Goal: Task Accomplishment & Management: Use online tool/utility

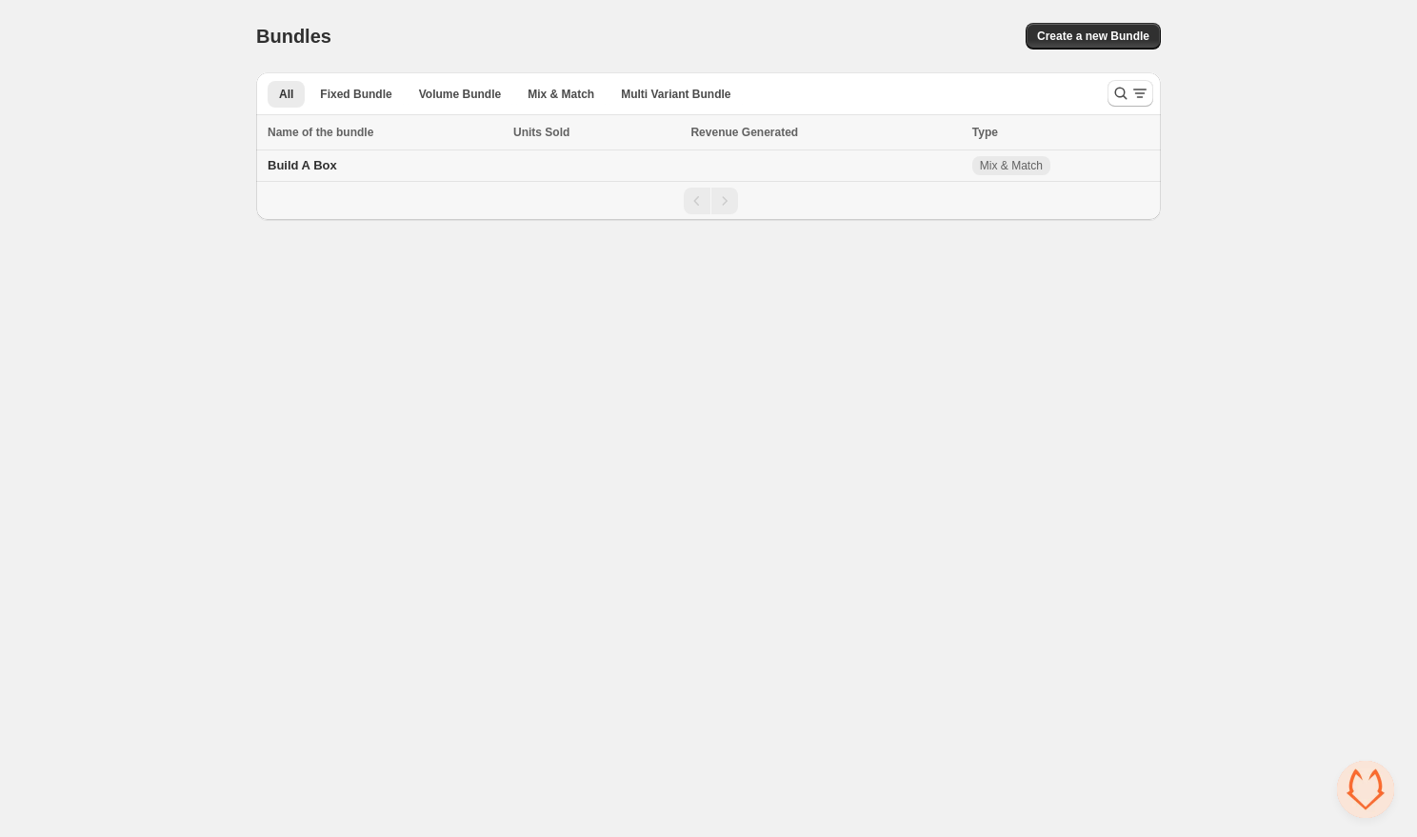
click at [317, 167] on span "Build A Box" at bounding box center [303, 165] width 70 height 14
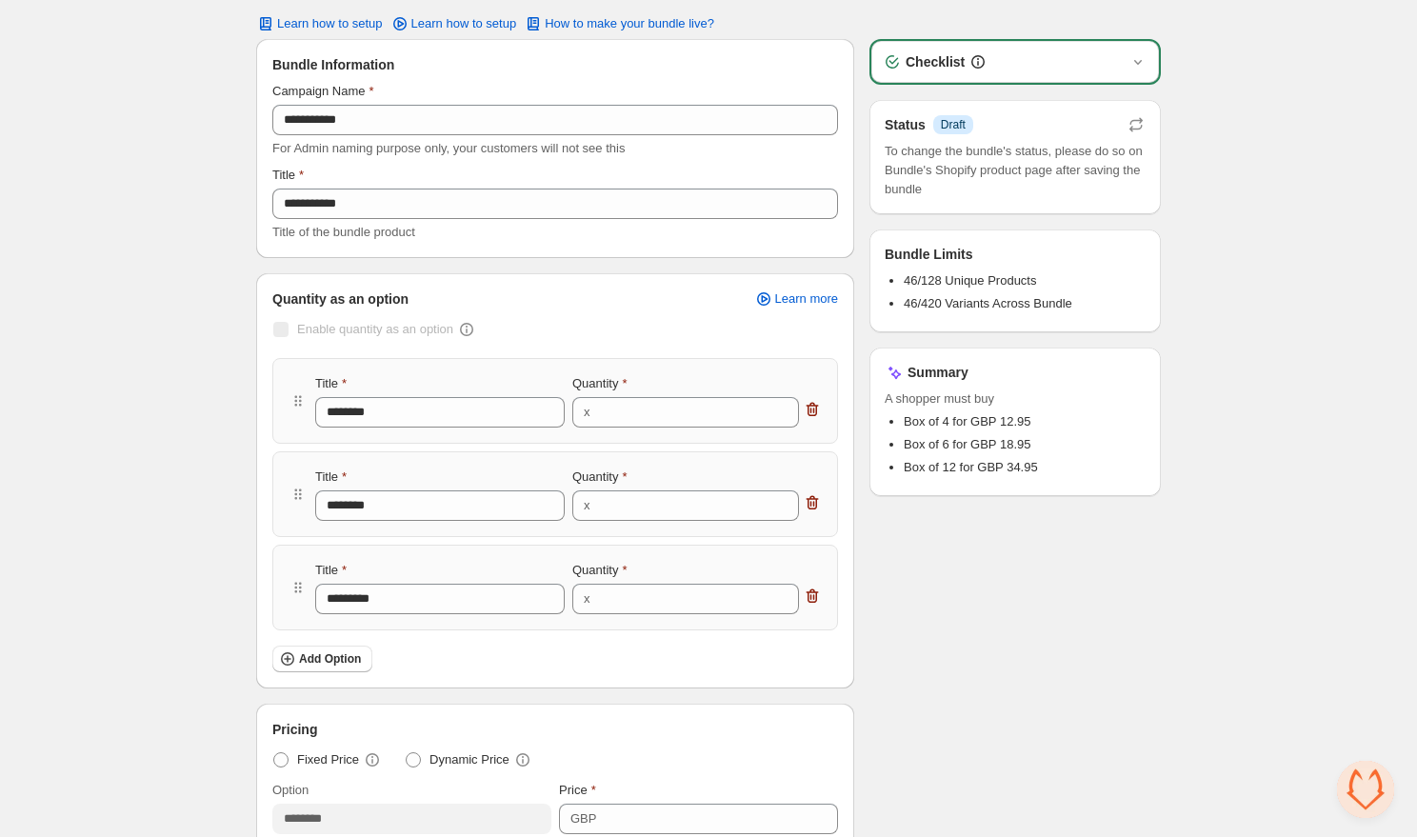
scroll to position [57, 0]
drag, startPoint x: 396, startPoint y: 411, endPoint x: 308, endPoint y: 408, distance: 87.7
click at [308, 408] on div "Title ******** Quantity x *" at bounding box center [554, 399] width 533 height 53
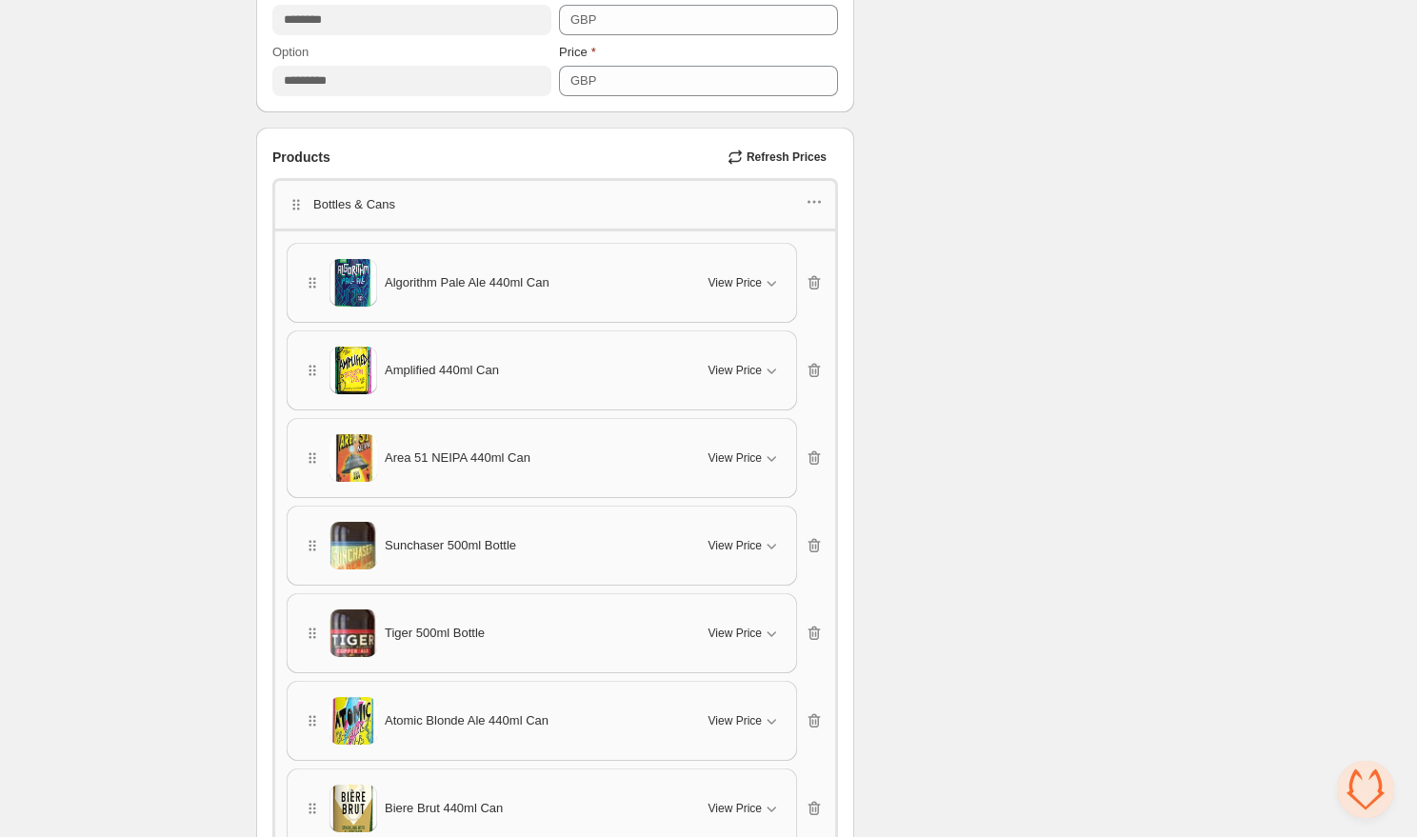
scroll to position [922, 0]
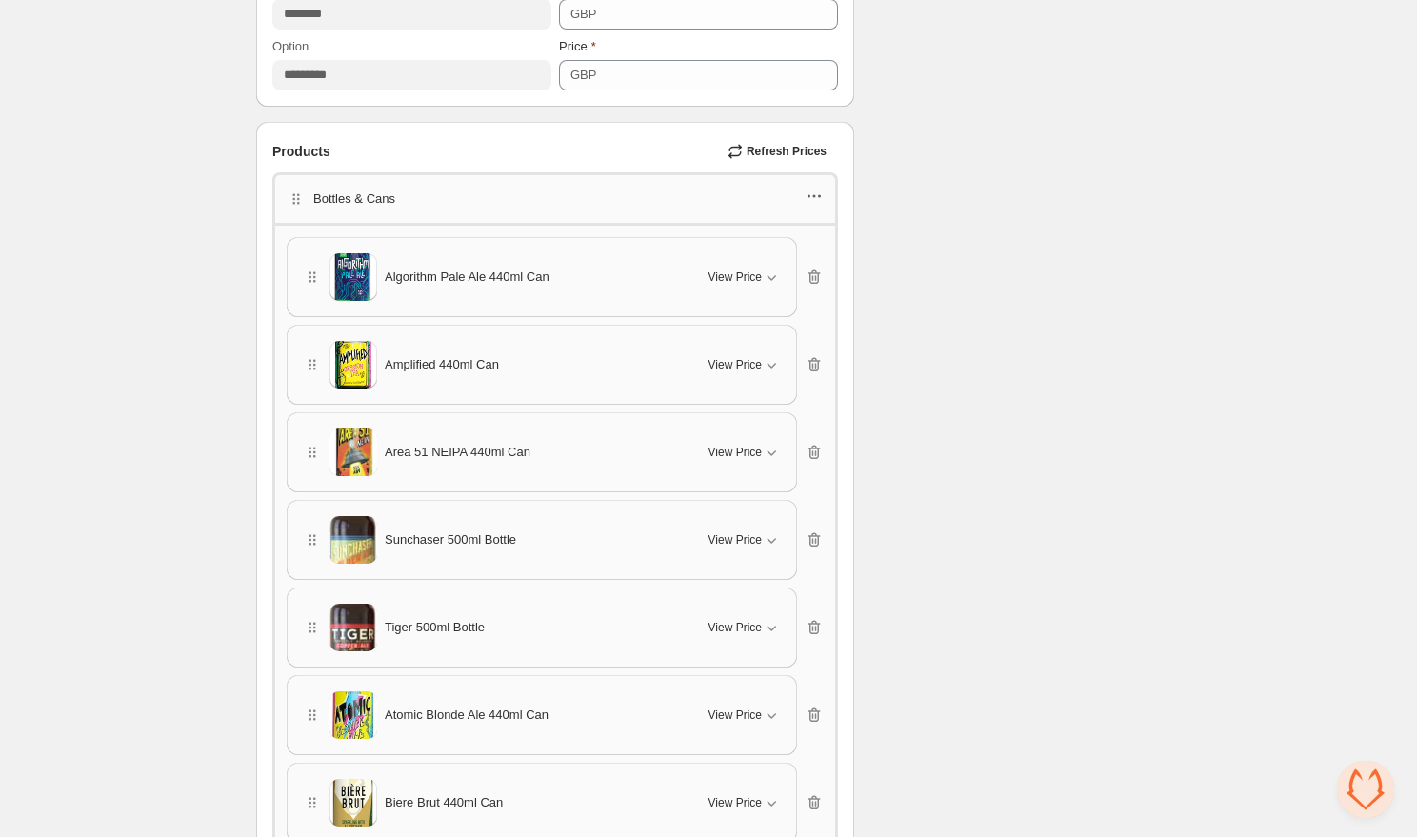
click at [823, 198] on icon "button" at bounding box center [814, 196] width 19 height 19
click at [813, 266] on span "Edit products" at bounding box center [823, 262] width 103 height 19
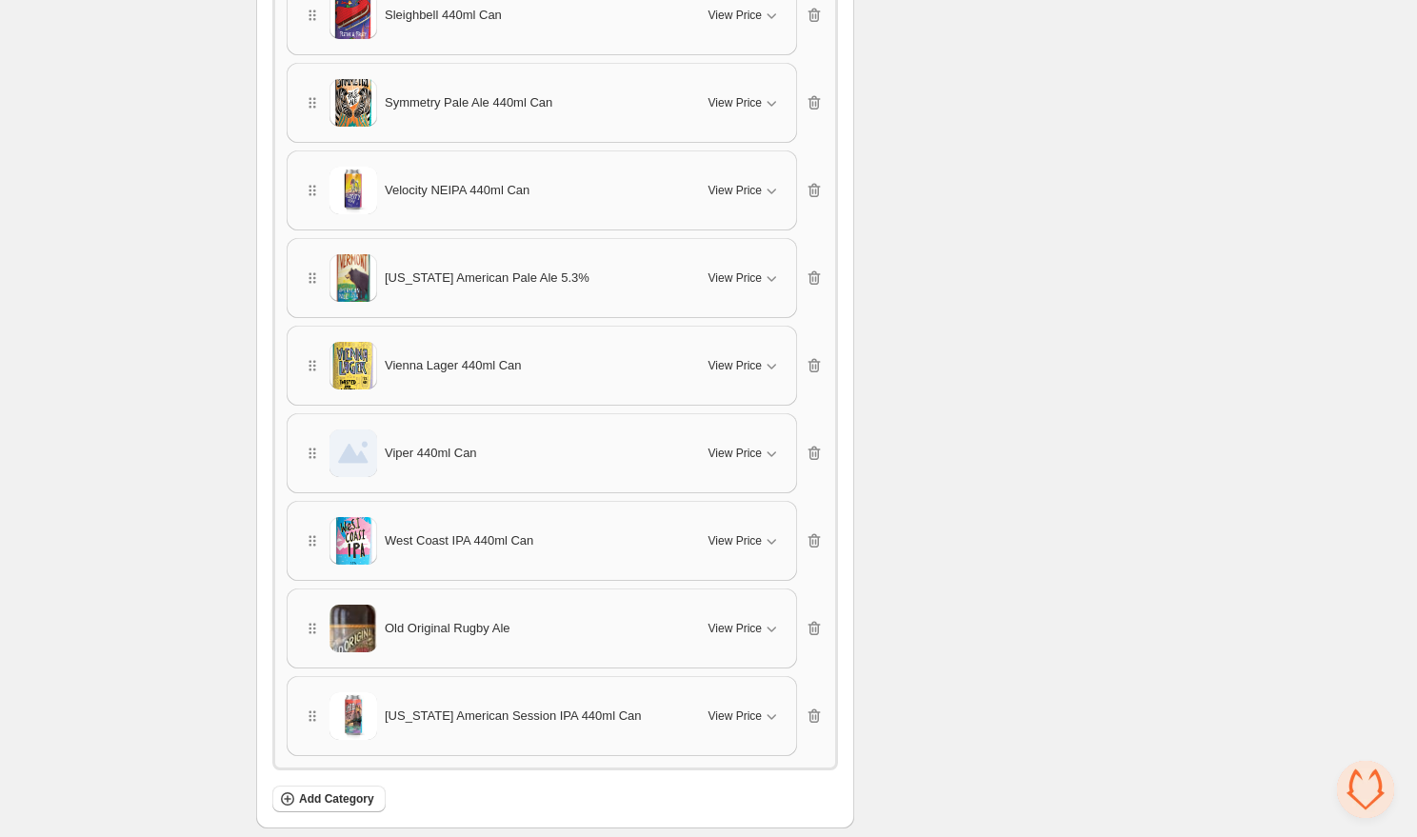
scroll to position [4438, 0]
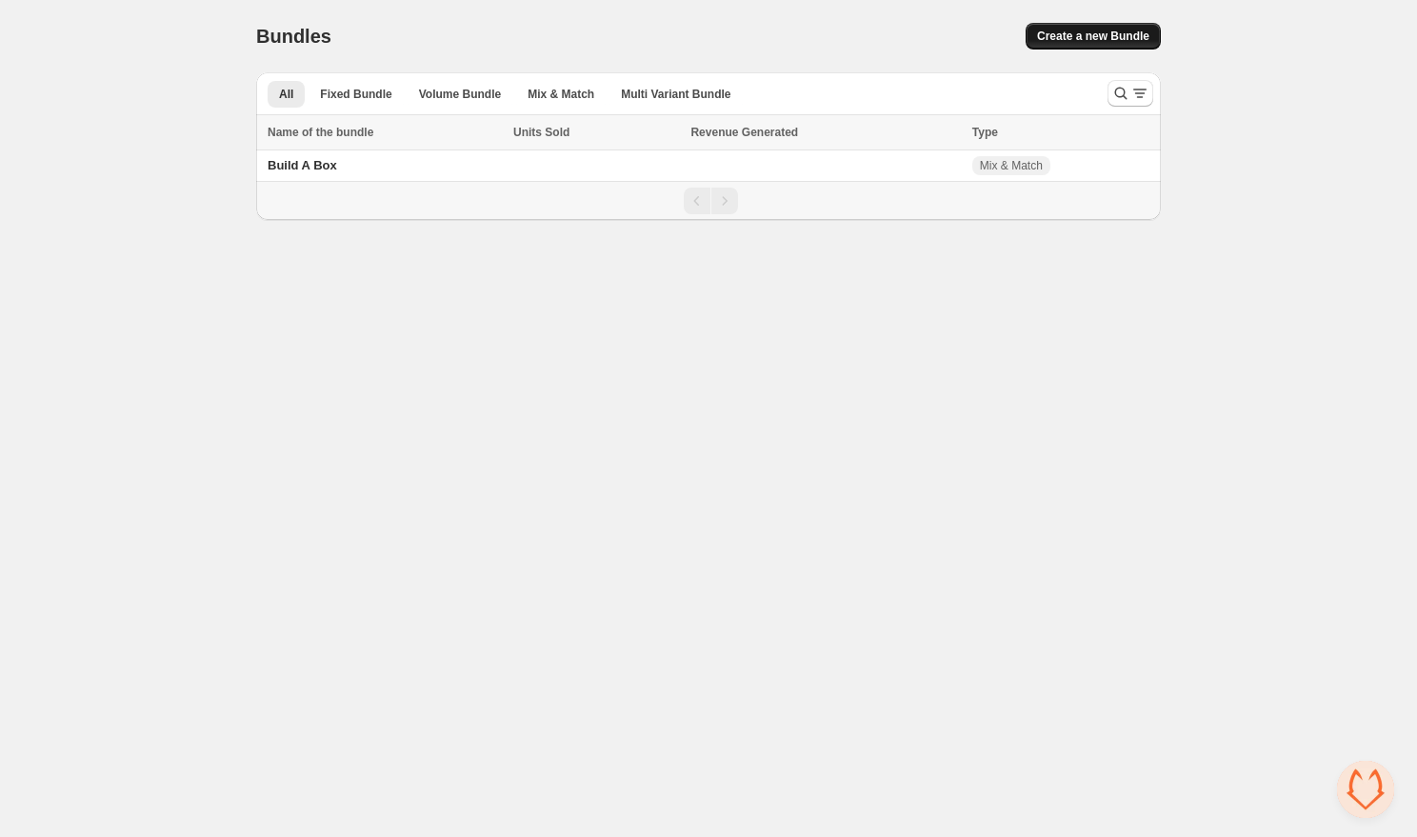
click at [1096, 31] on span "Create a new Bundle" at bounding box center [1093, 36] width 112 height 15
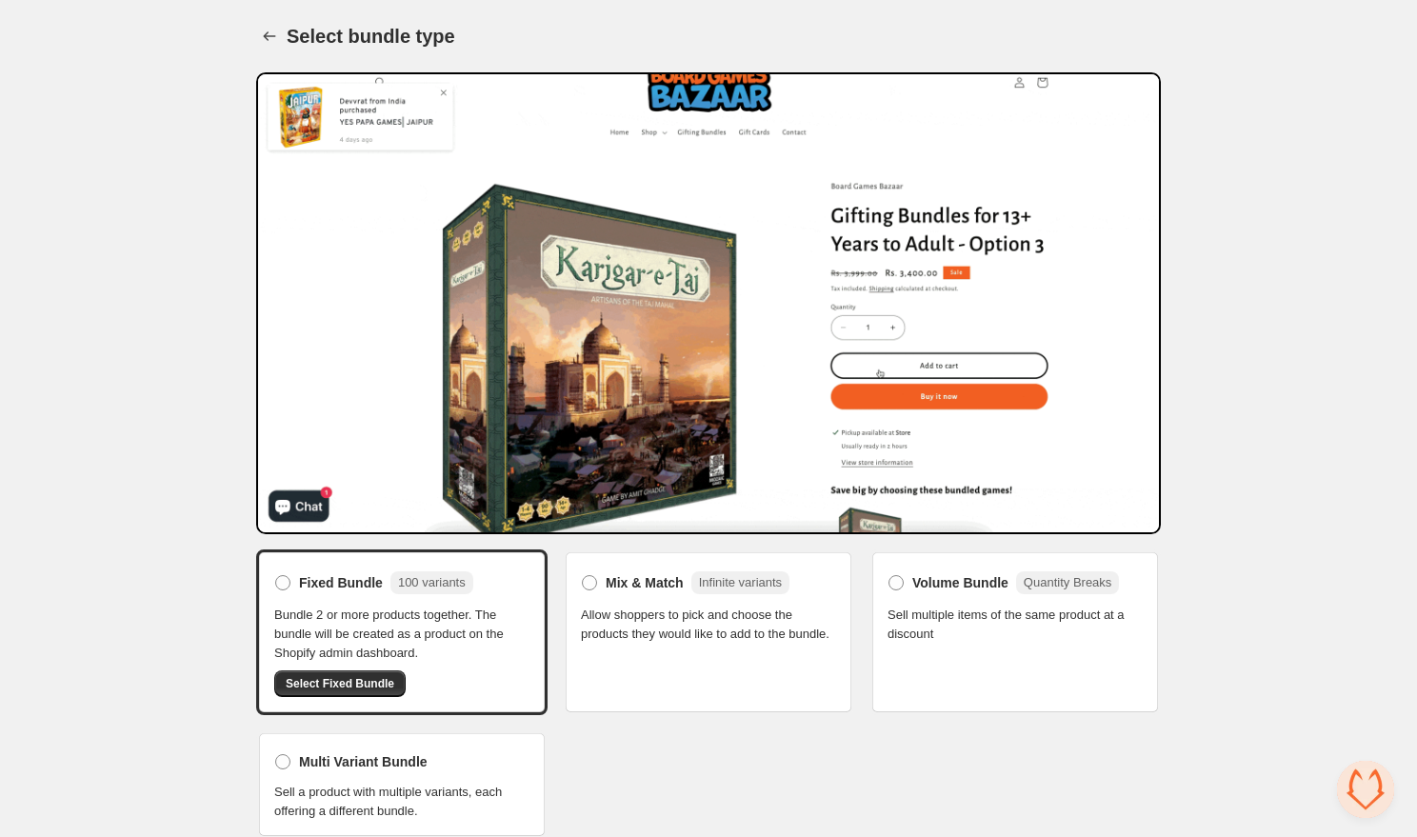
scroll to position [10, 0]
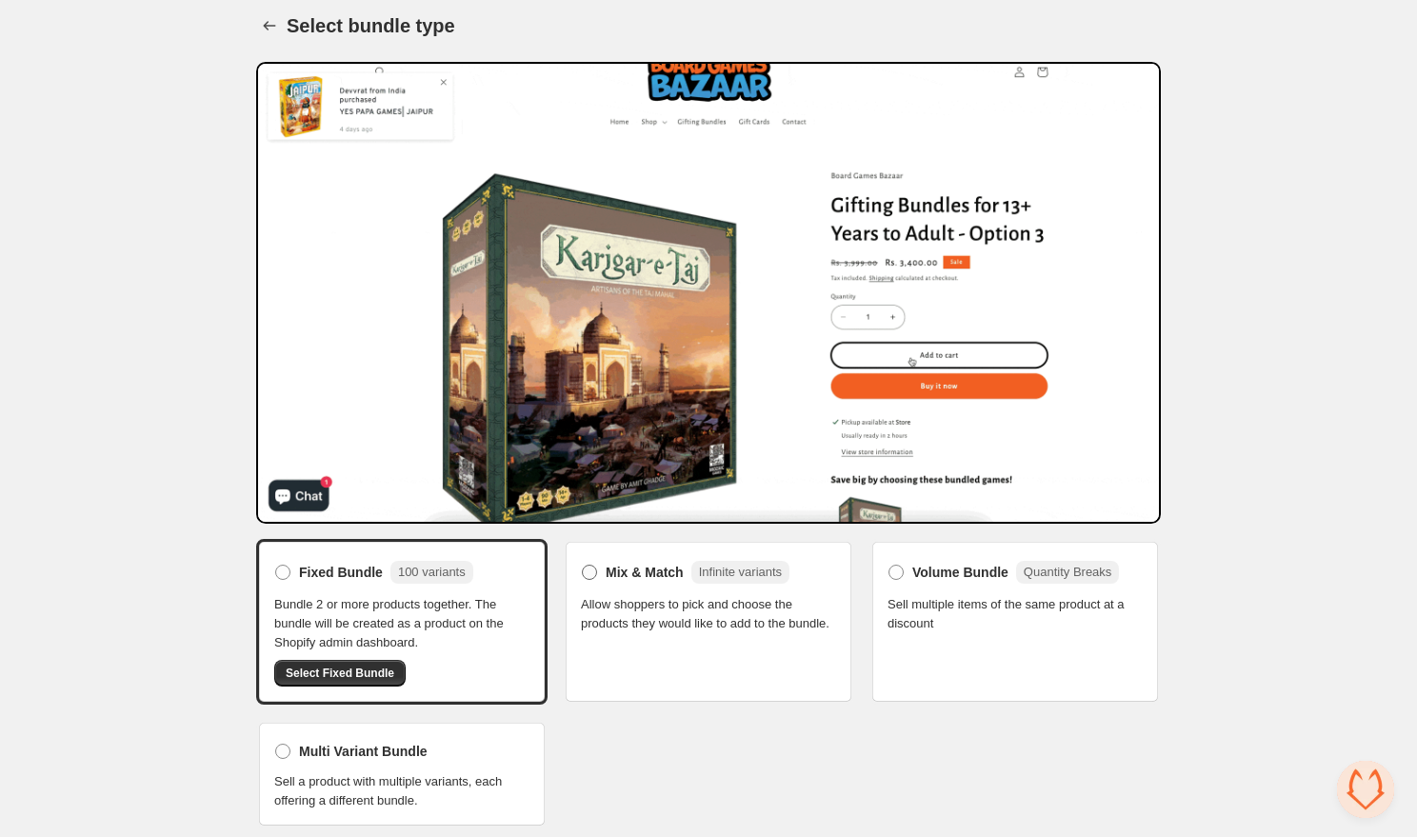
click at [640, 568] on span "Mix & Match" at bounding box center [645, 572] width 78 height 19
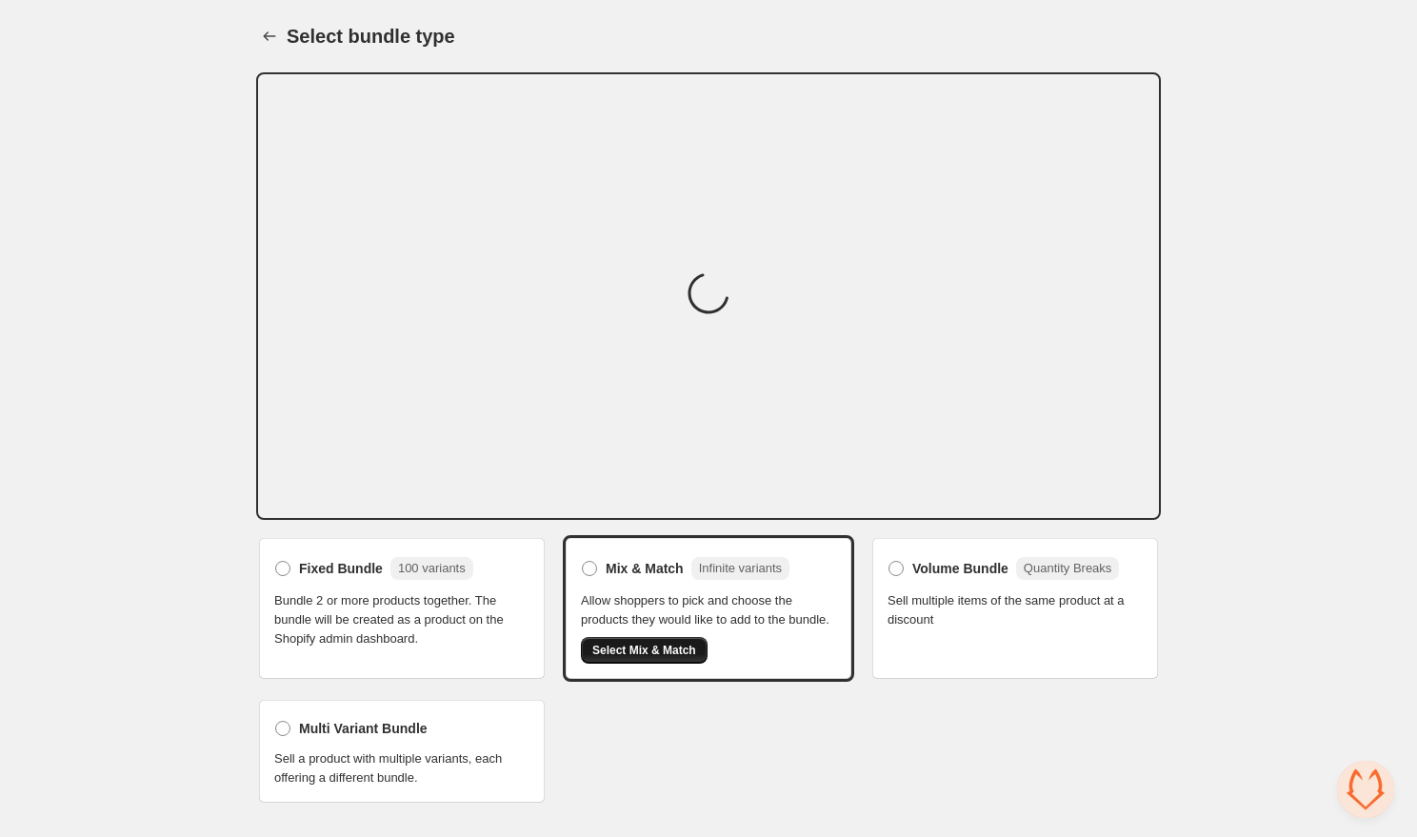
click at [653, 658] on span "Select Mix & Match" at bounding box center [644, 650] width 104 height 15
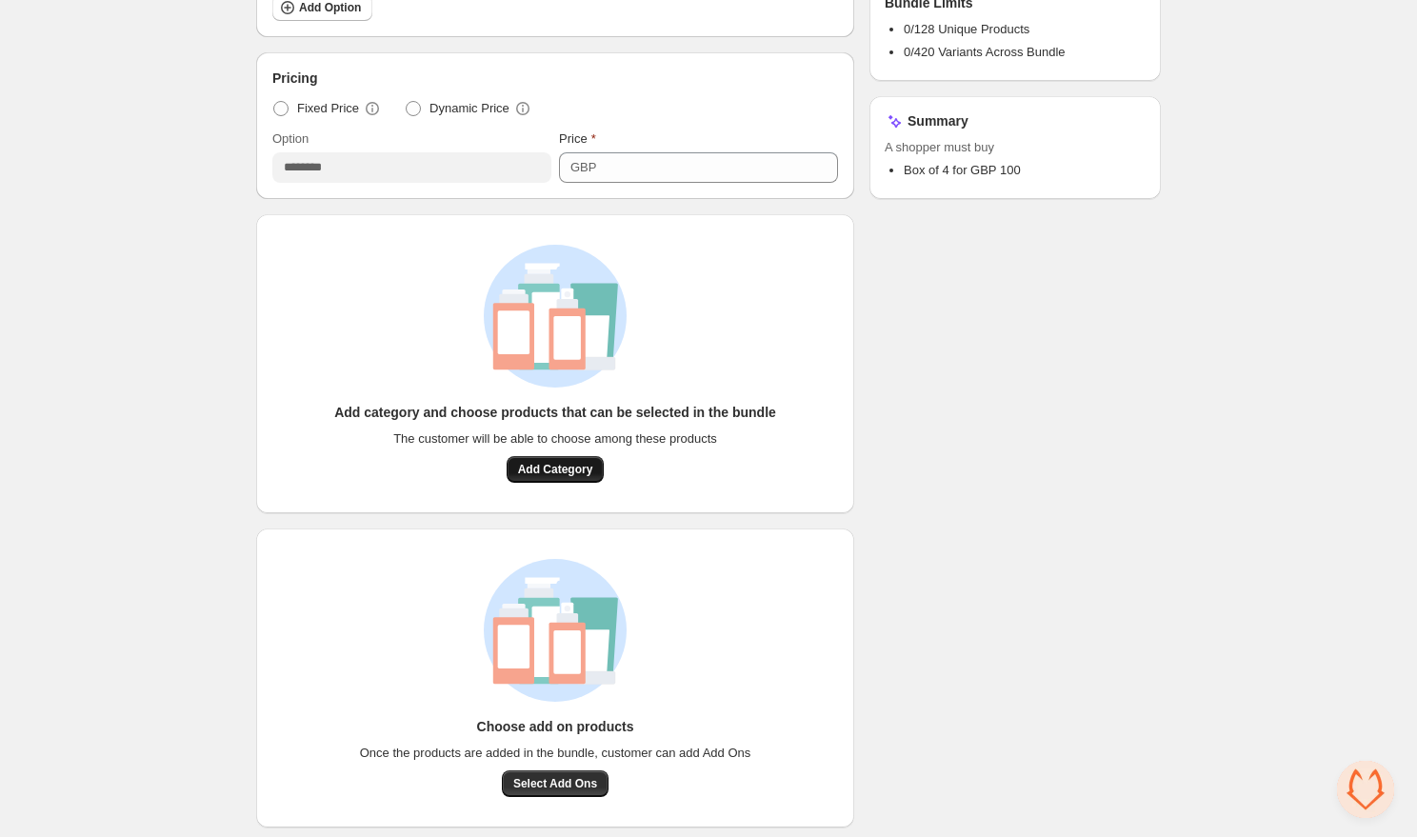
scroll to position [527, 0]
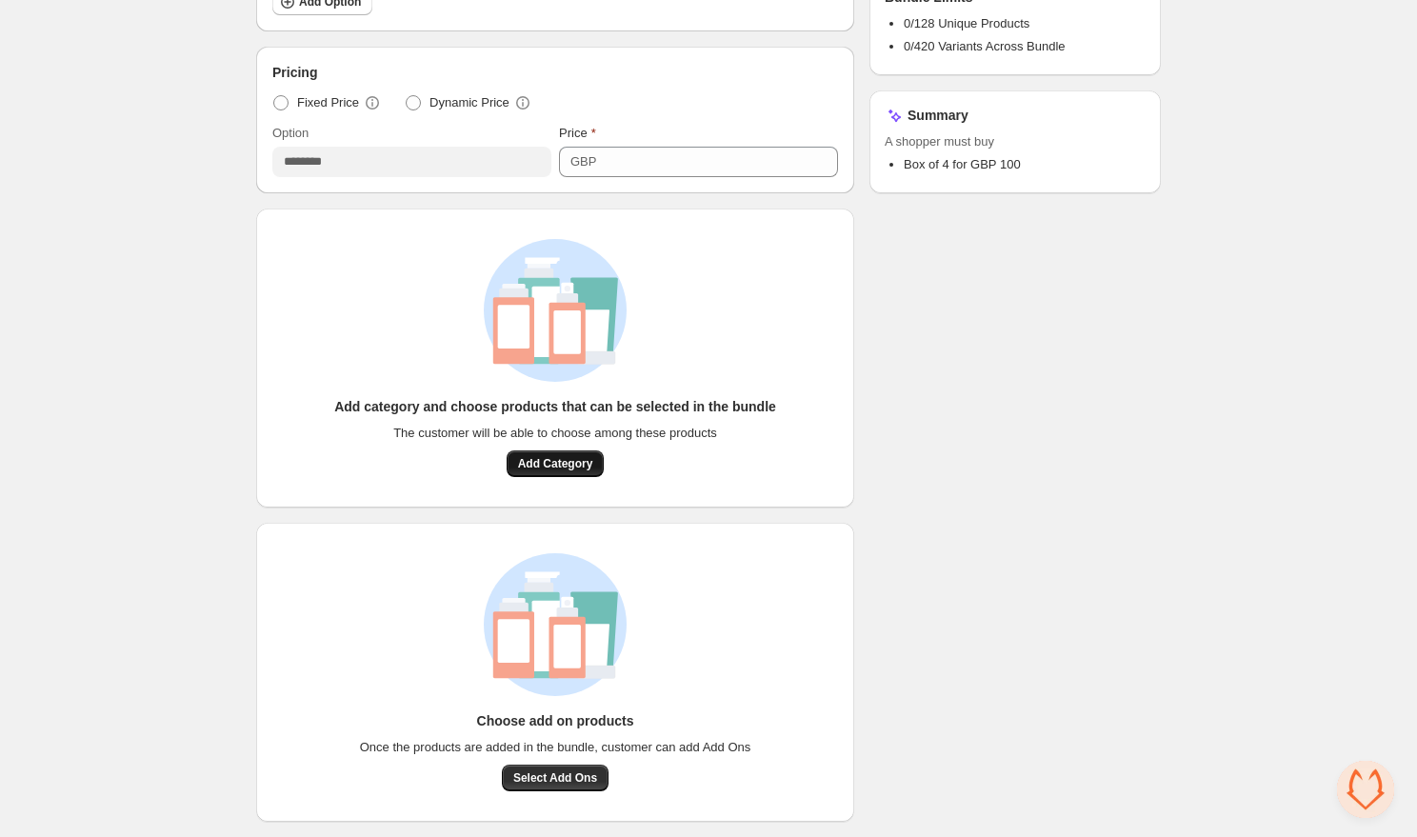
click at [568, 455] on button "Add Category" at bounding box center [556, 463] width 98 height 27
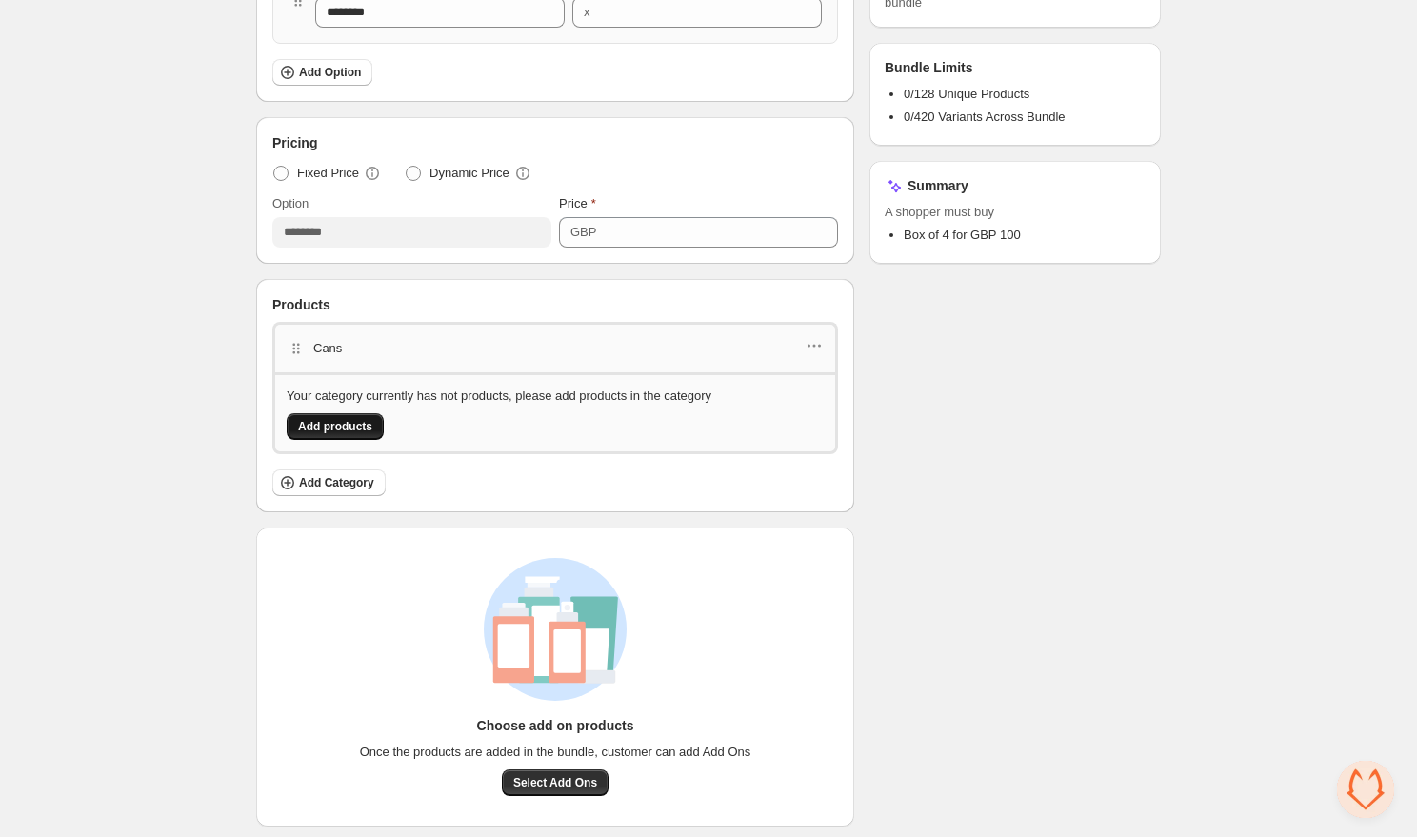
click at [340, 424] on span "Add products" at bounding box center [335, 426] width 74 height 15
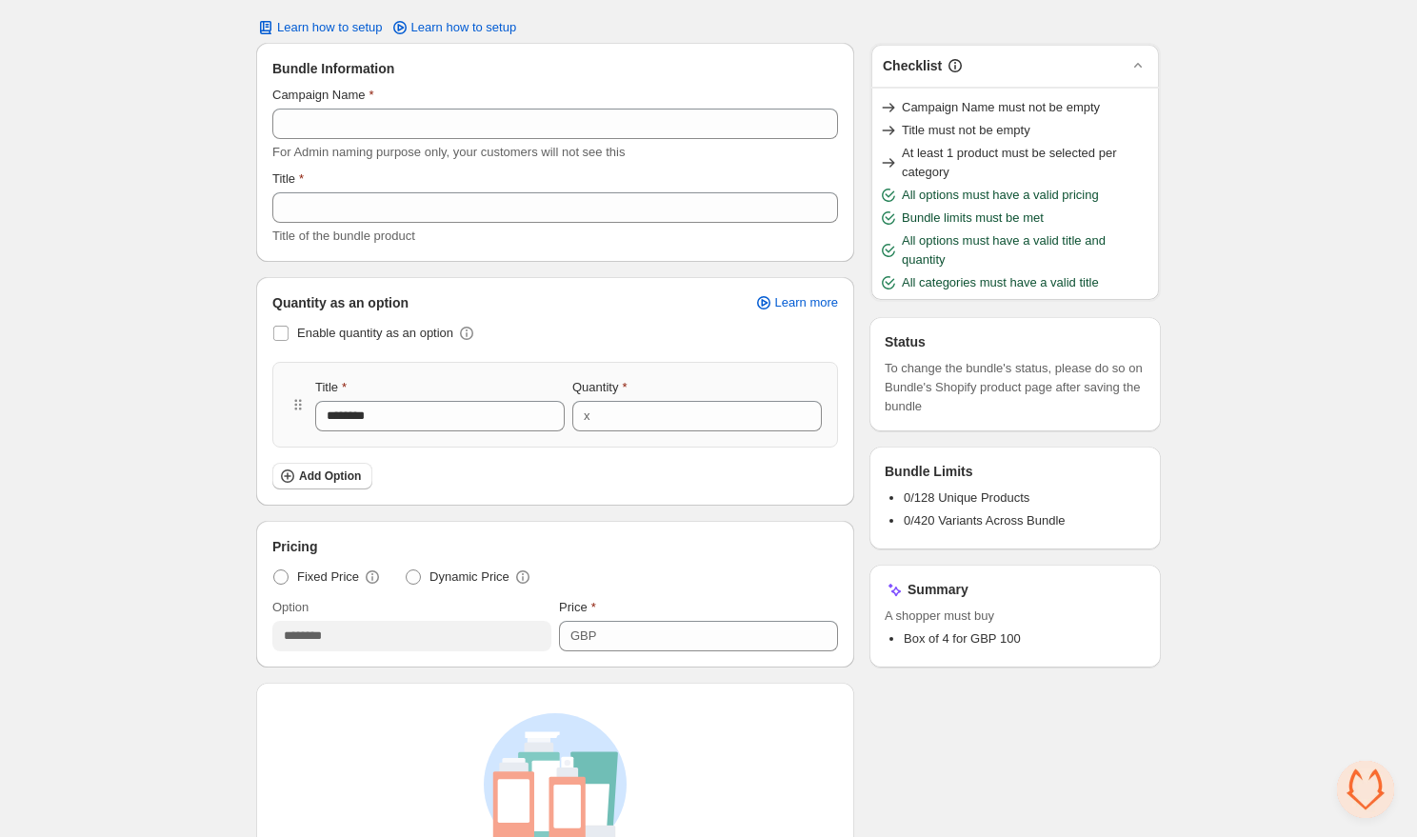
scroll to position [0, 0]
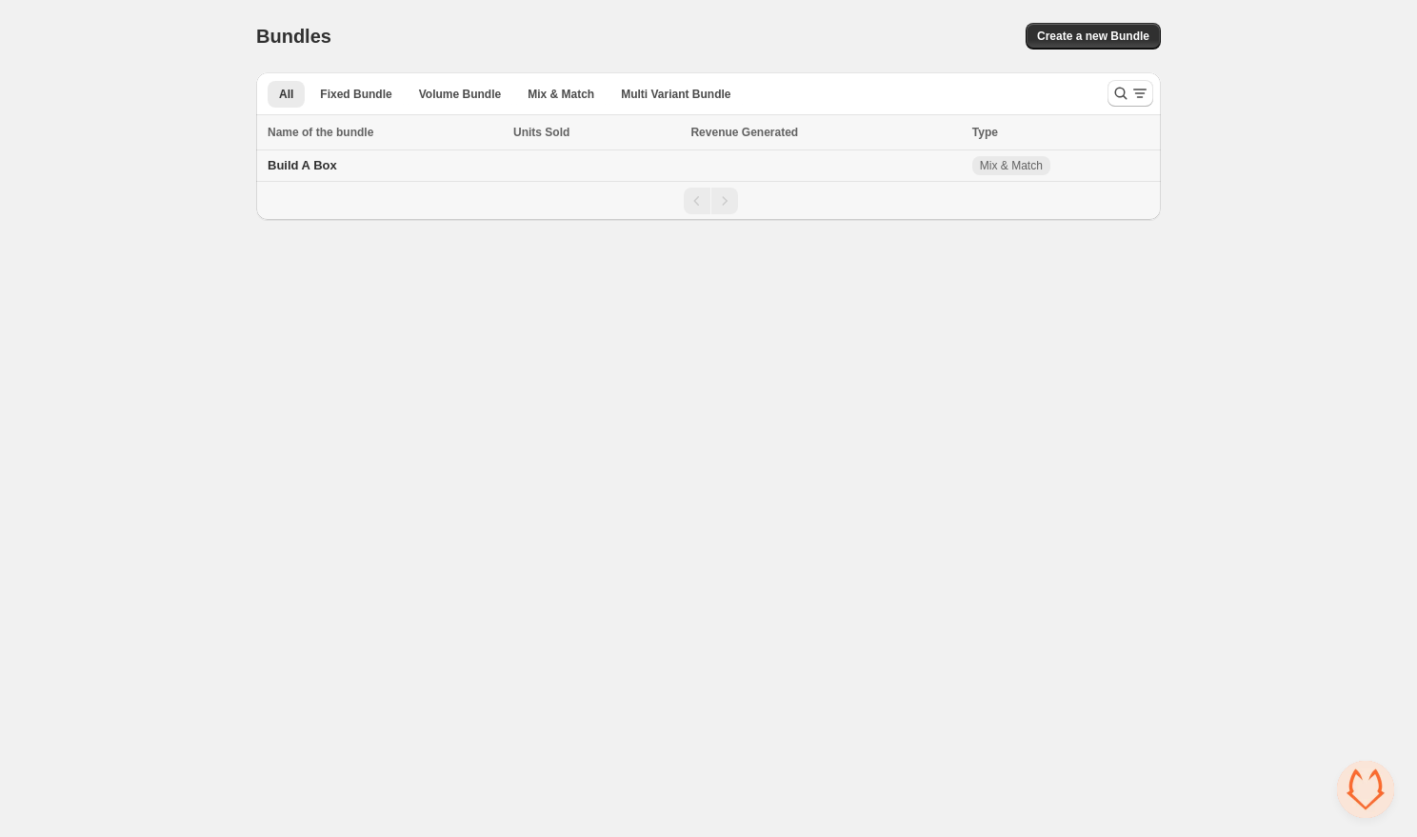
click at [285, 168] on span "Build A Box" at bounding box center [303, 165] width 70 height 14
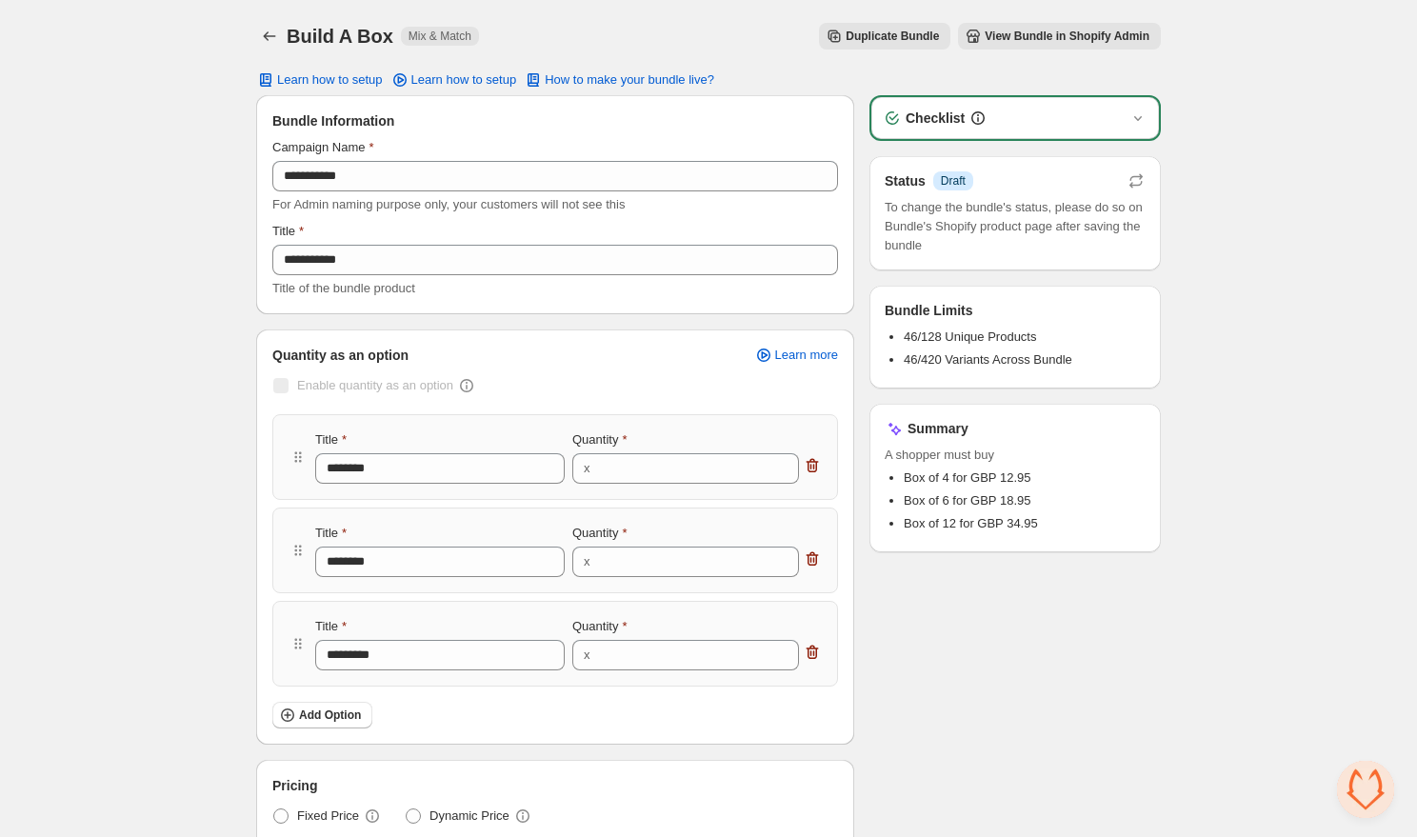
click at [915, 191] on div "Status Info Draft To change the bundle's status, please do so on Bundle's Shopi…" at bounding box center [1015, 213] width 261 height 84
click at [905, 87] on div "Learn how to setup Learn how to setup How to make your bundle live?" at bounding box center [708, 79] width 905 height 15
click at [1133, 177] on icon "button" at bounding box center [1136, 177] width 12 height 8
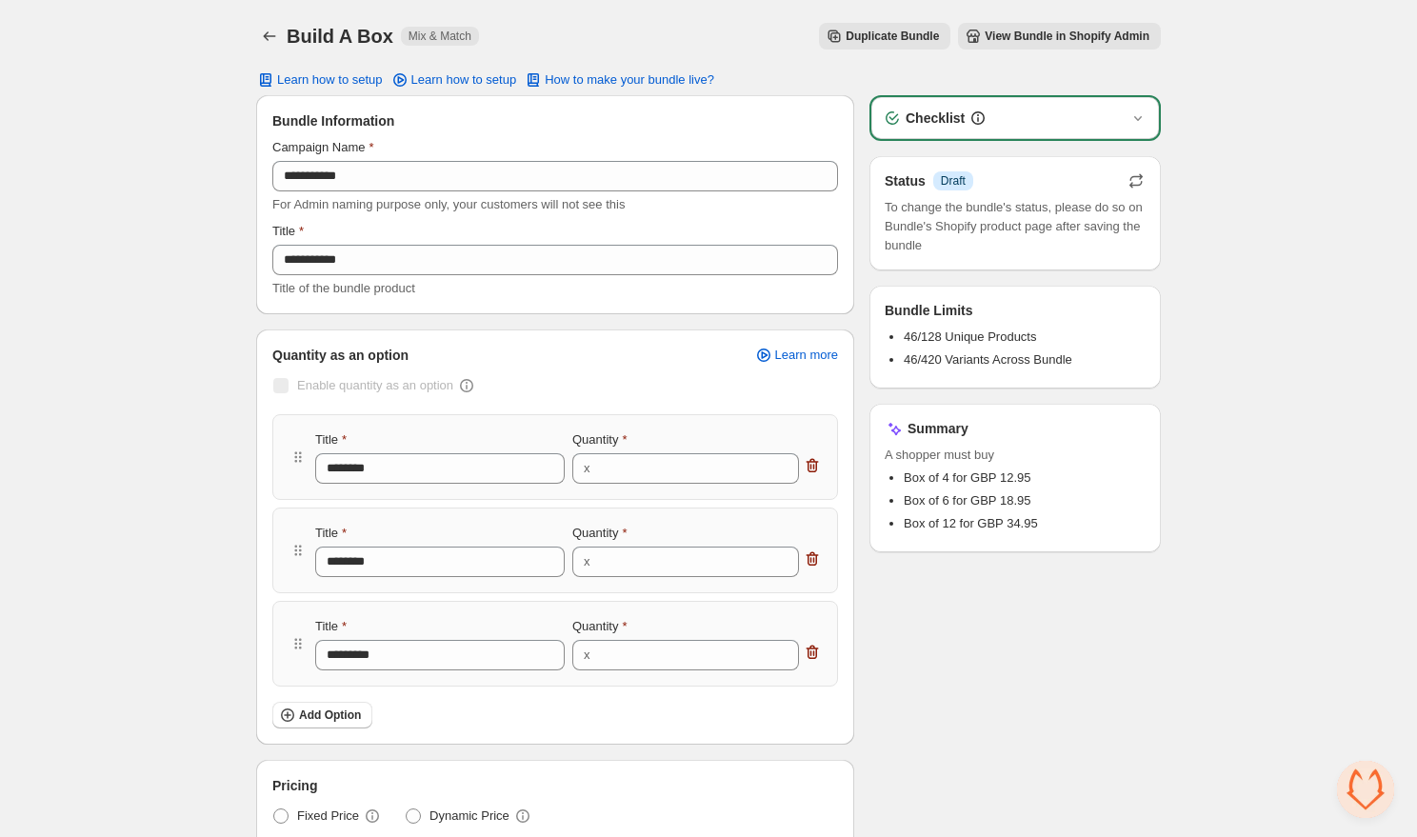
click at [896, 178] on h3 "Status" at bounding box center [905, 180] width 41 height 19
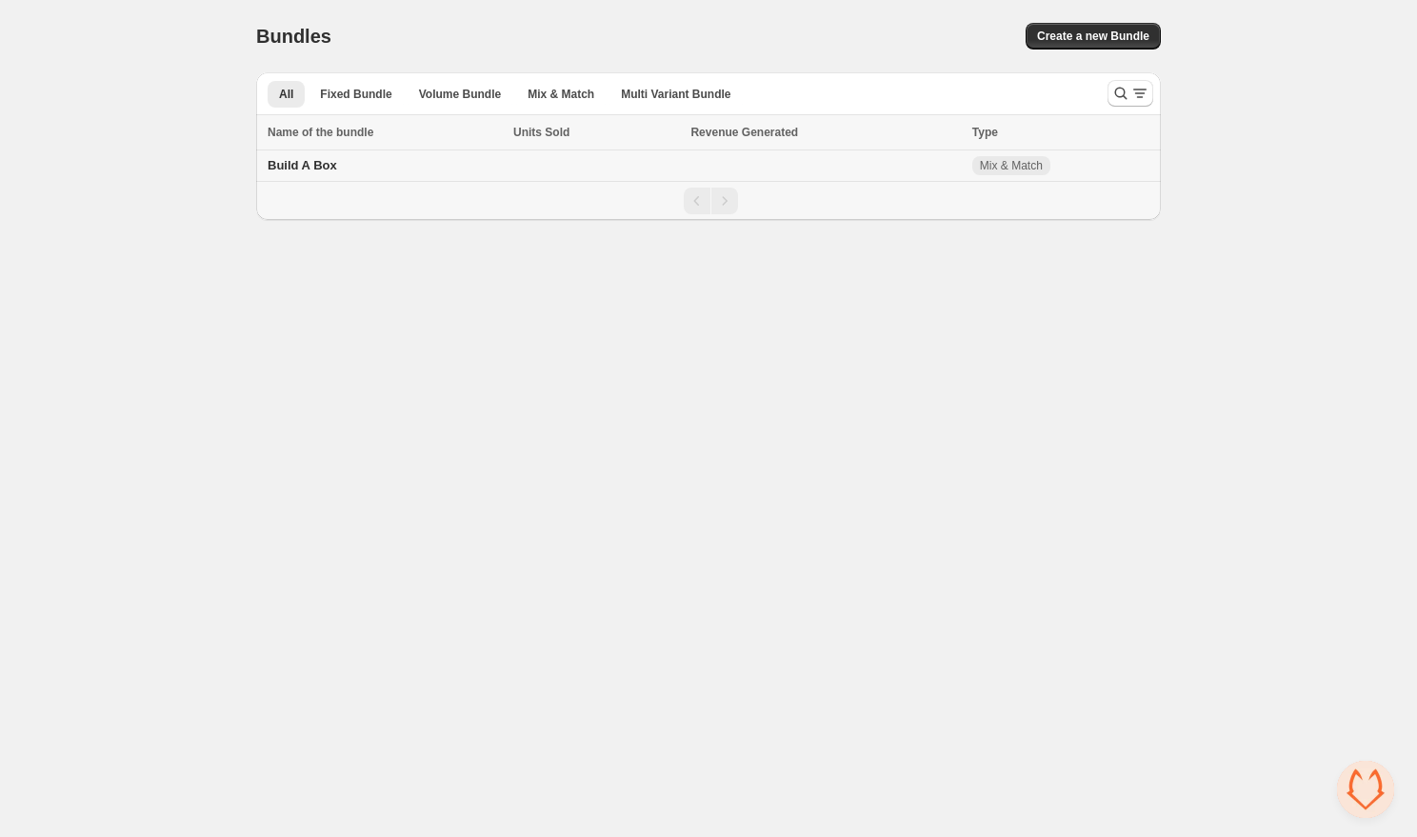
click at [298, 171] on span "Build A Box" at bounding box center [303, 165] width 70 height 14
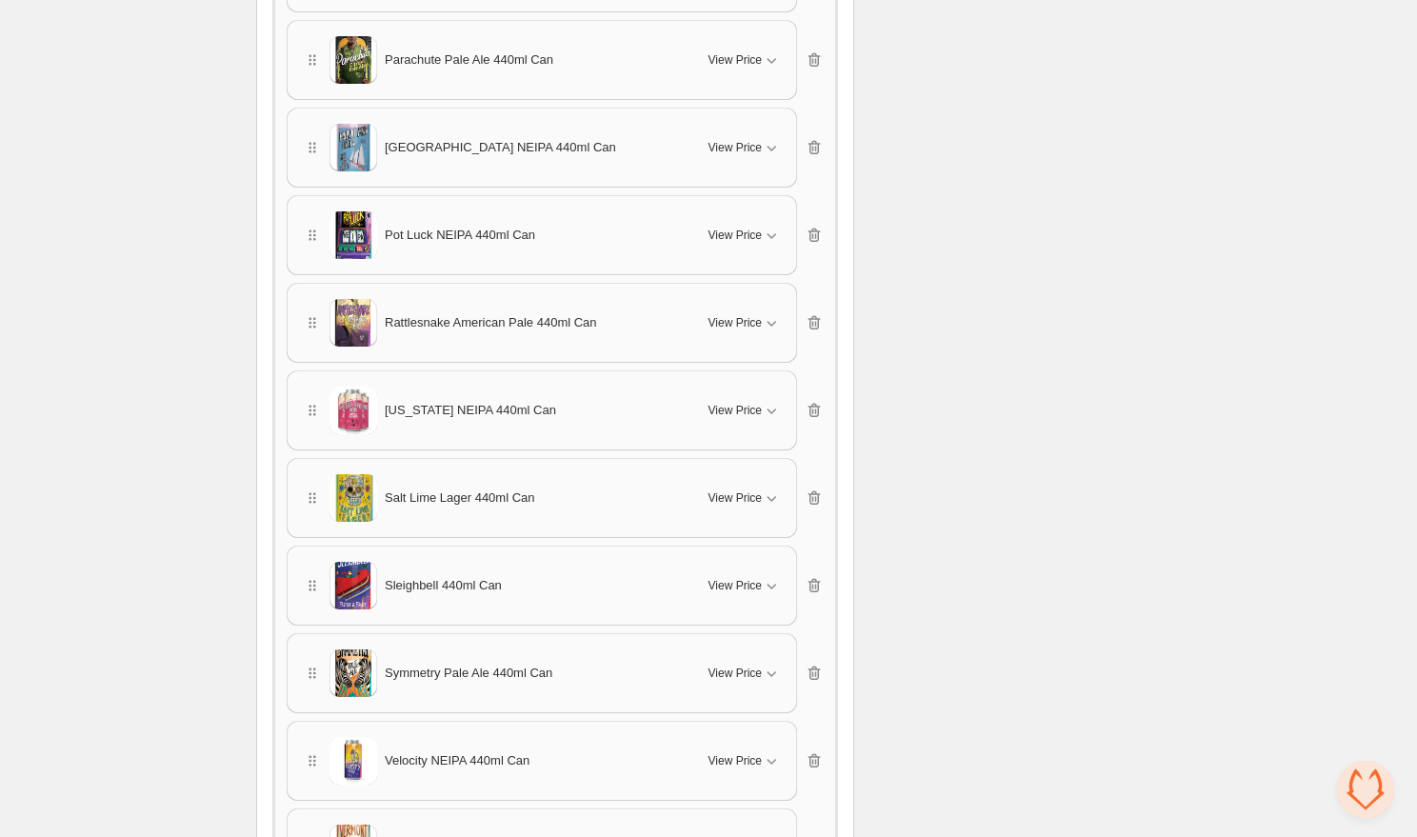
scroll to position [3884, 0]
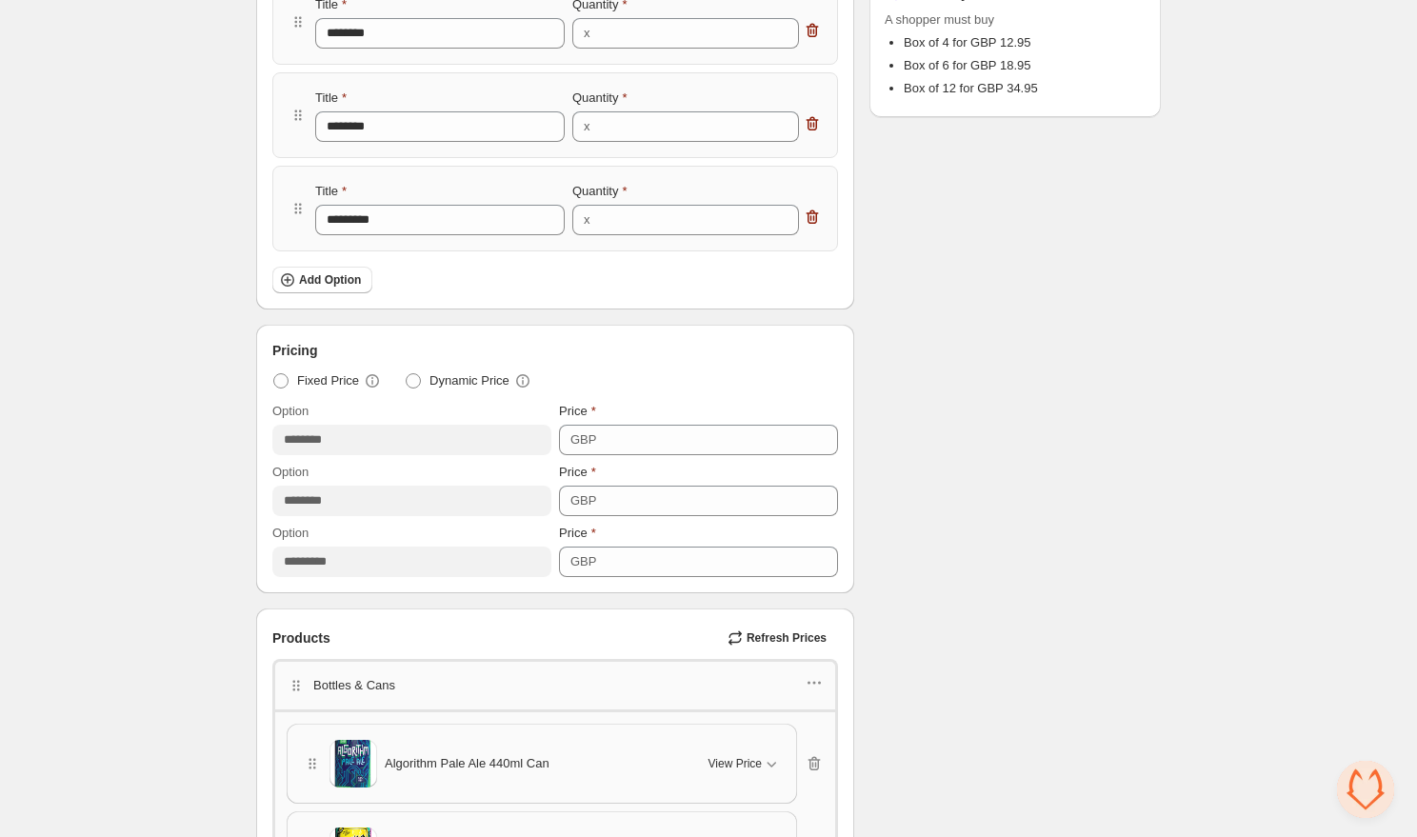
scroll to position [439, 0]
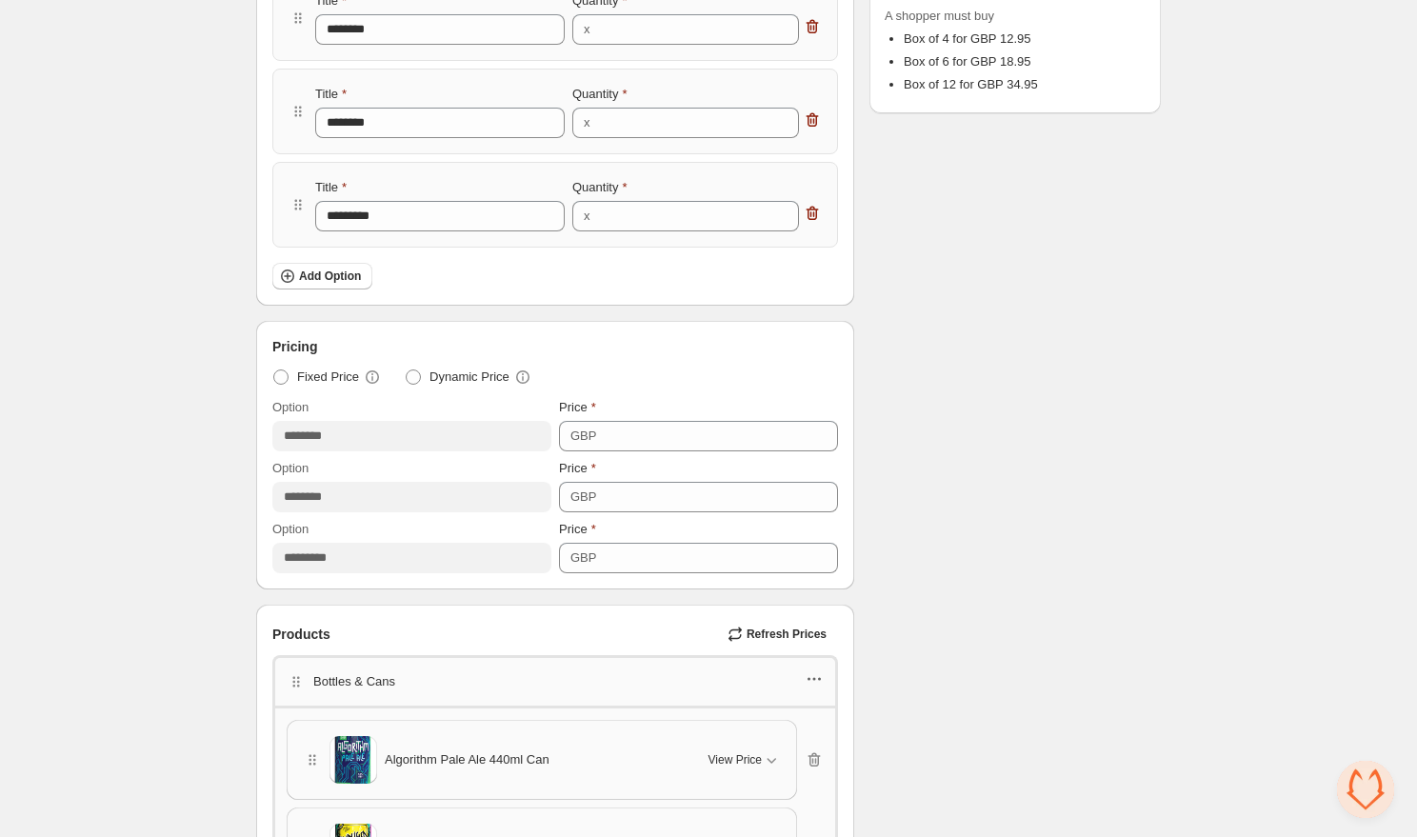
click at [813, 669] on icon "button" at bounding box center [814, 678] width 19 height 19
click at [822, 574] on span "Edit products" at bounding box center [823, 577] width 103 height 19
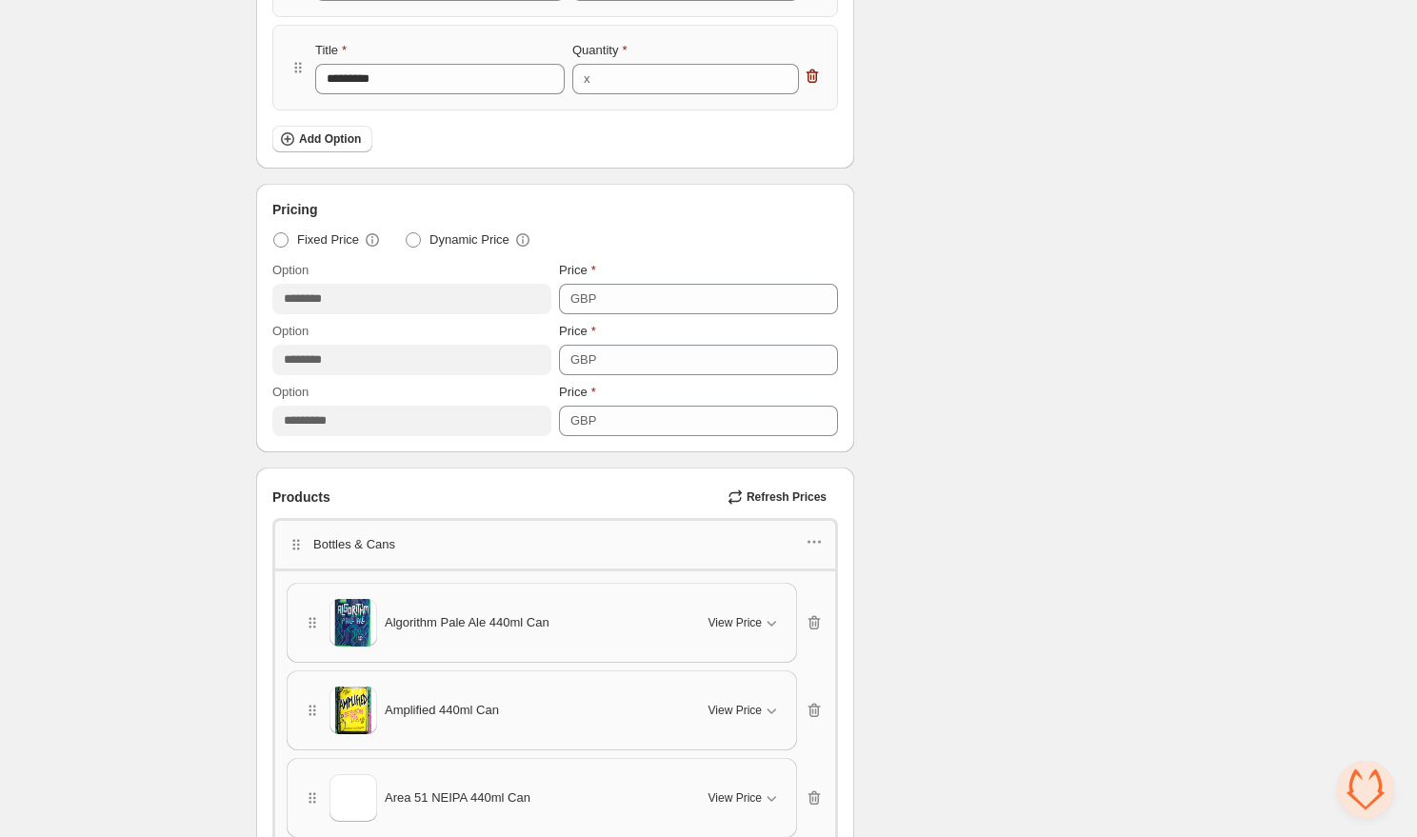
scroll to position [695, 0]
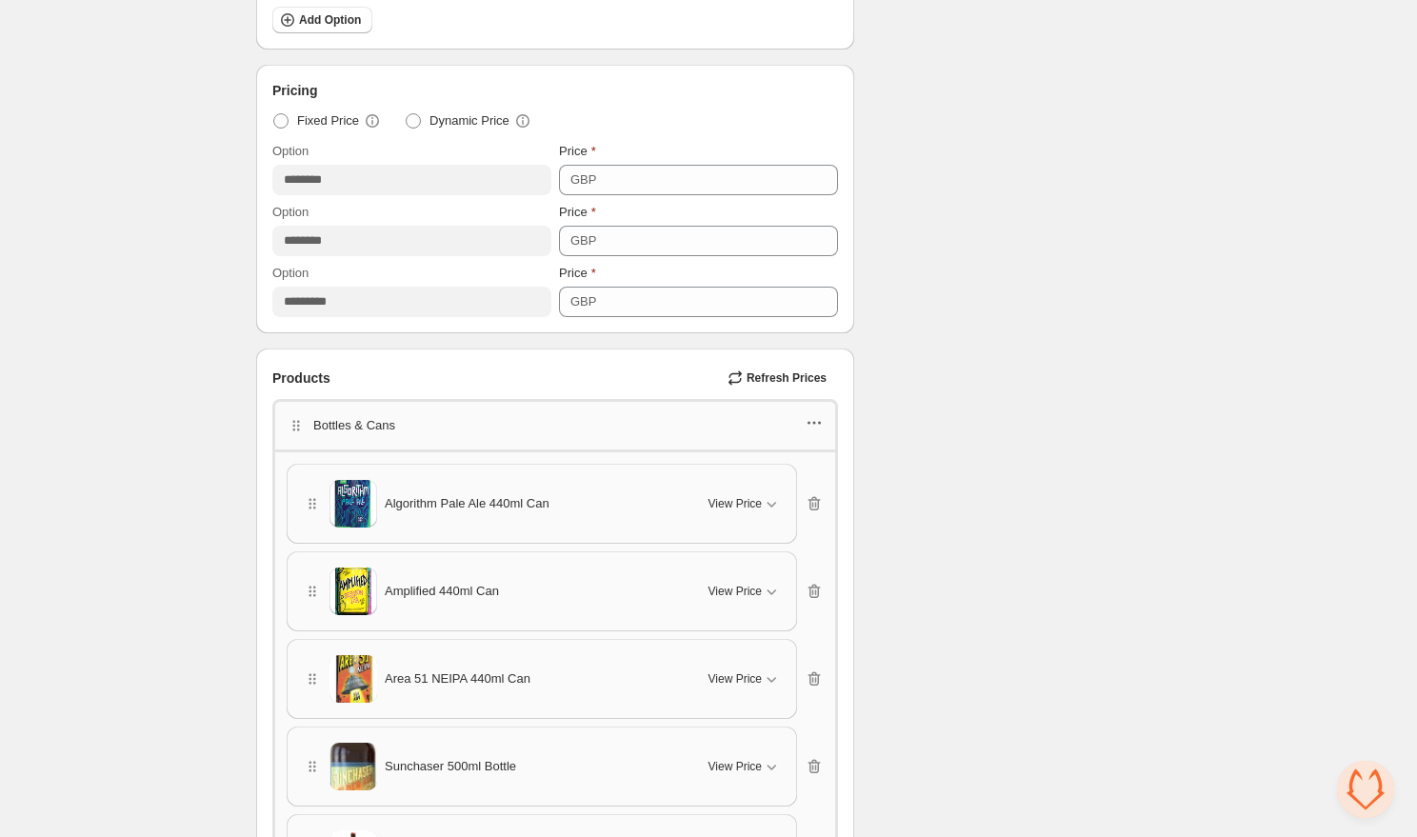
click at [813, 427] on icon "button" at bounding box center [814, 422] width 19 height 19
click at [798, 480] on span "Edit products" at bounding box center [823, 489] width 103 height 19
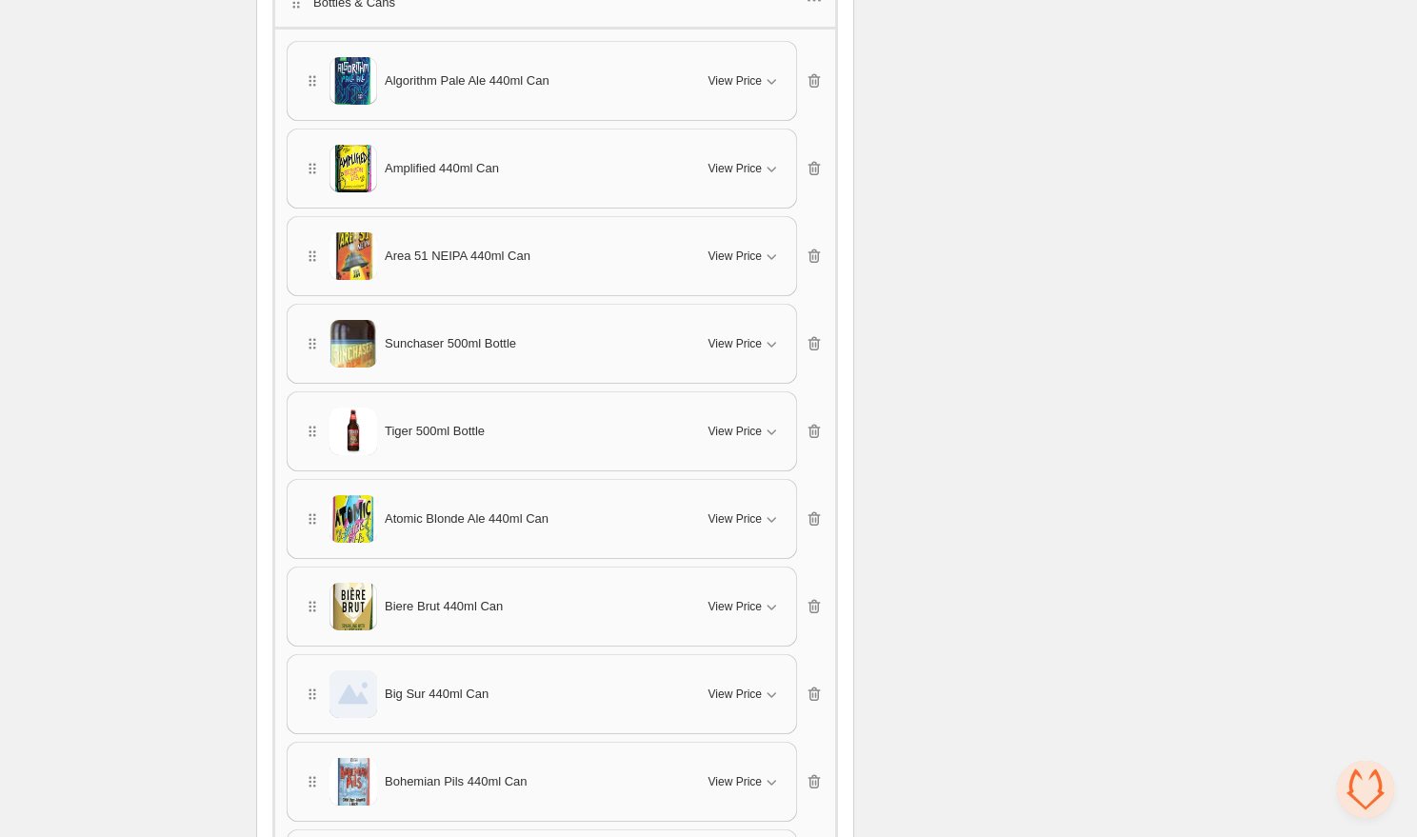
scroll to position [3317, 0]
